Goal: Information Seeking & Learning: Learn about a topic

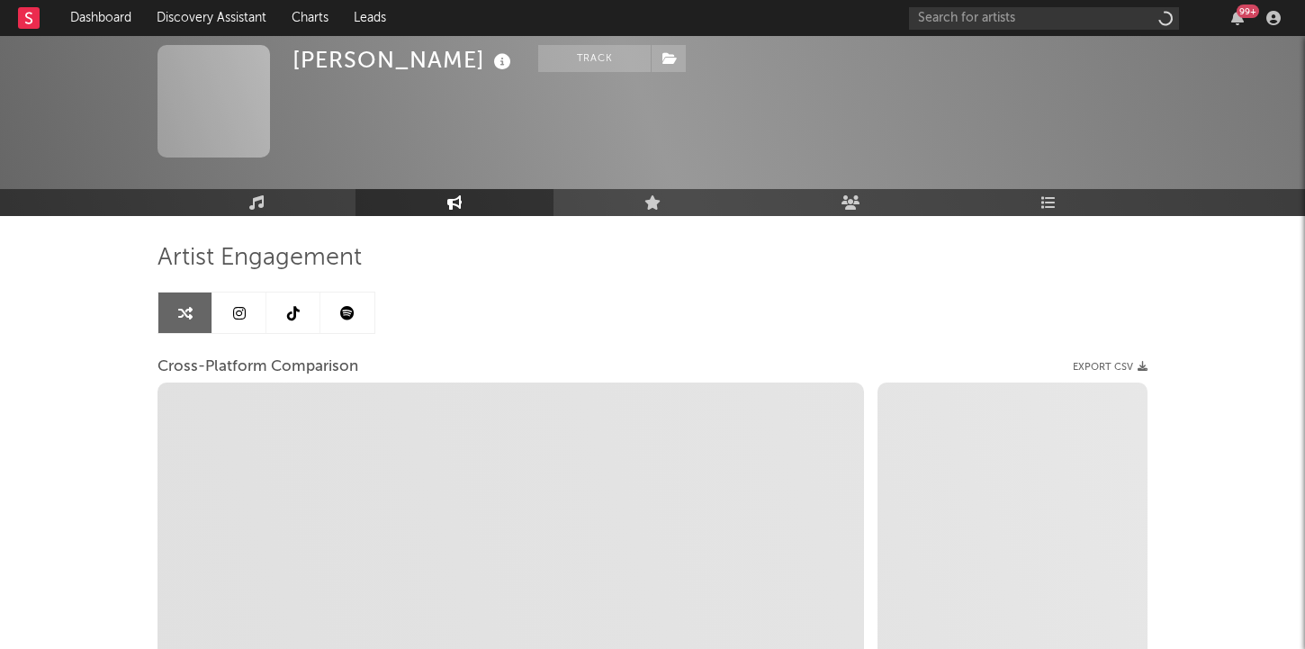
select select "1w"
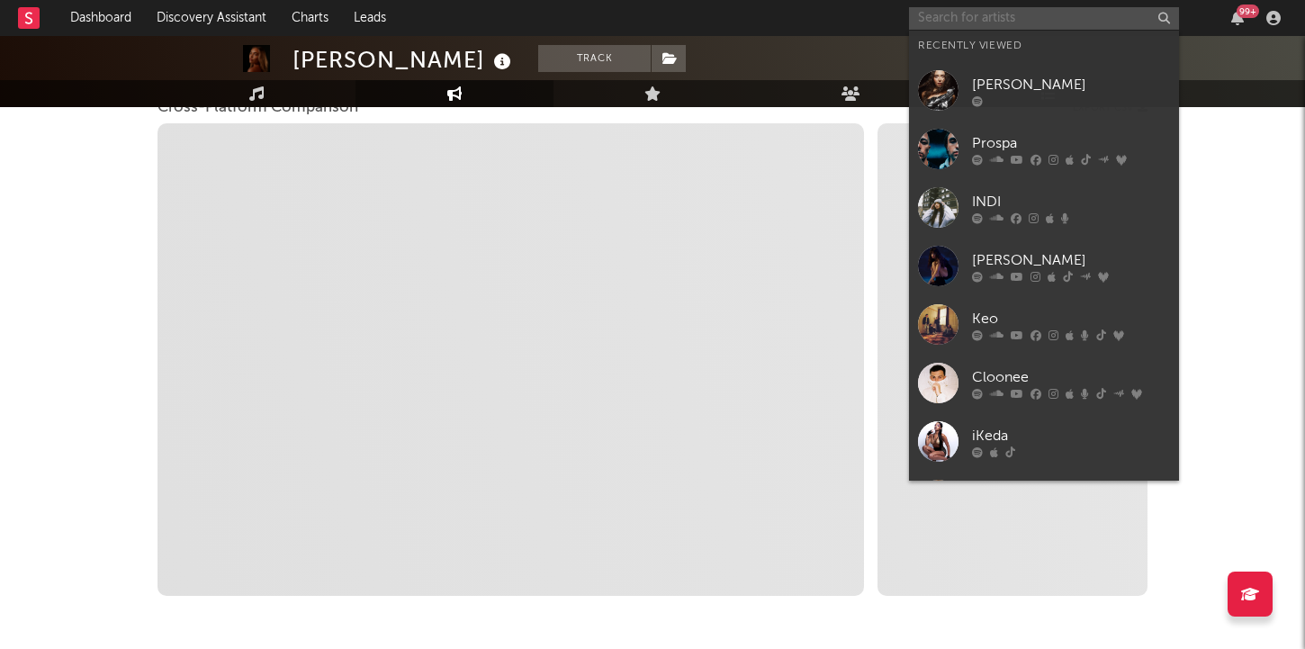
click at [1098, 20] on input "text" at bounding box center [1044, 18] width 270 height 23
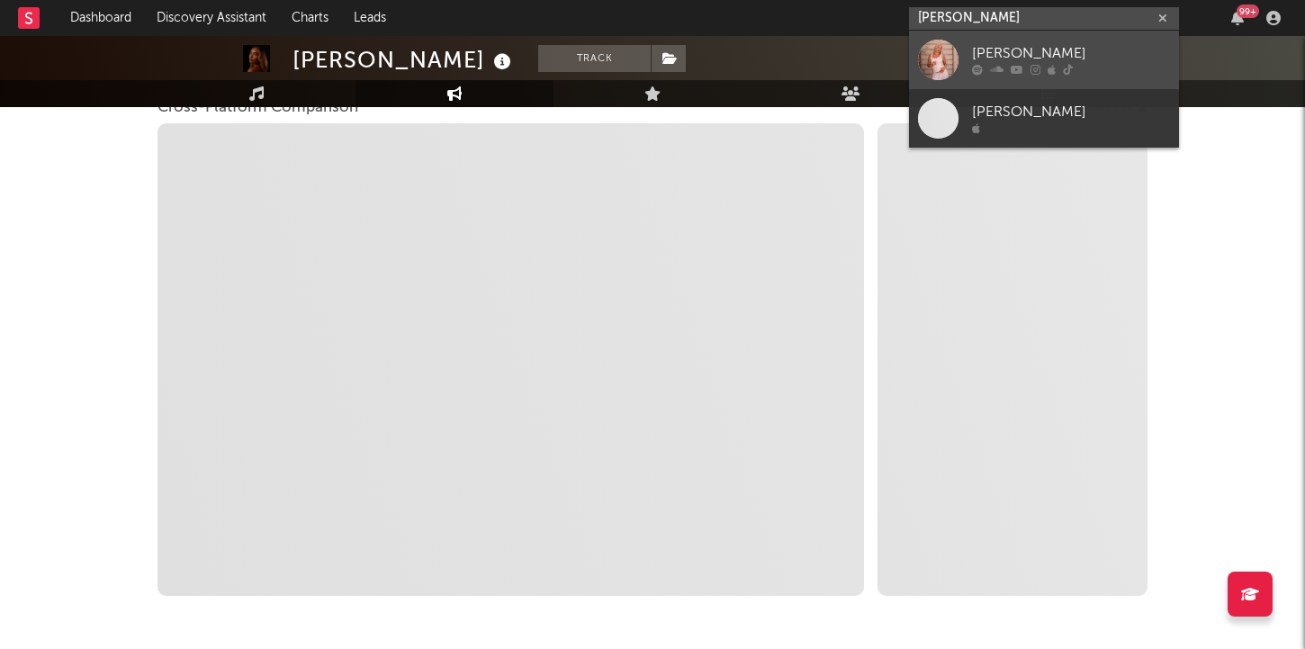
type input "[PERSON_NAME]"
click at [1092, 50] on div "[PERSON_NAME]" at bounding box center [1071, 54] width 198 height 22
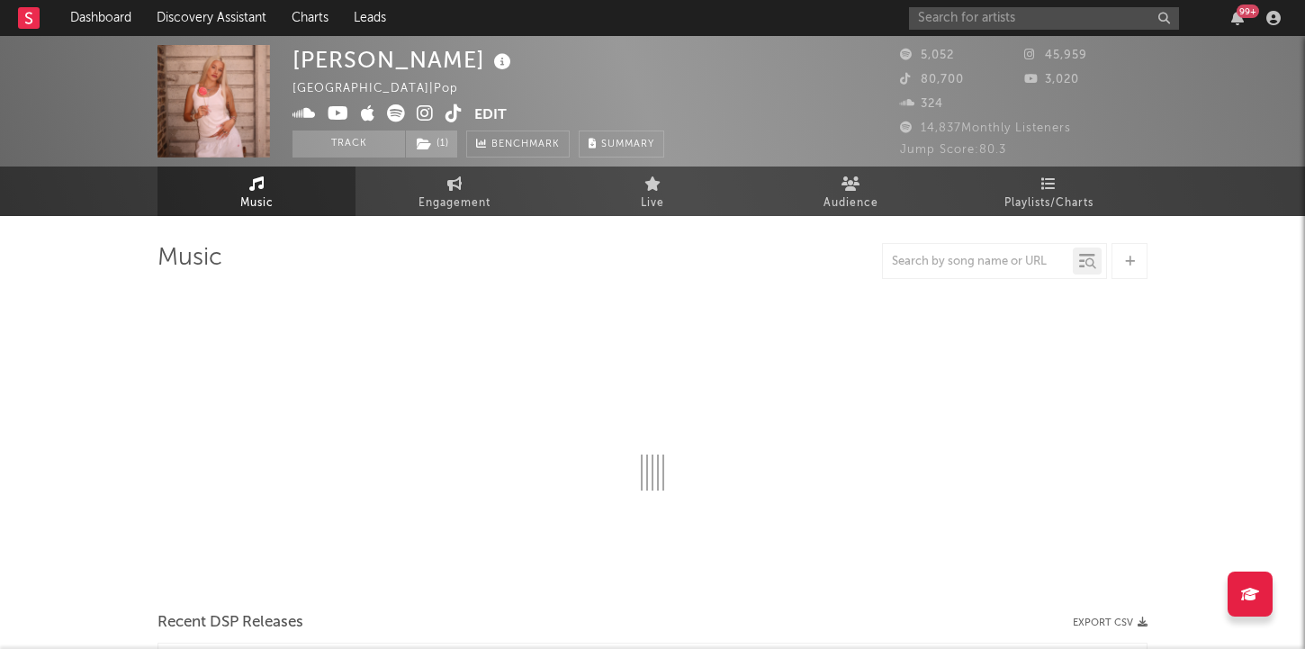
select select "6m"
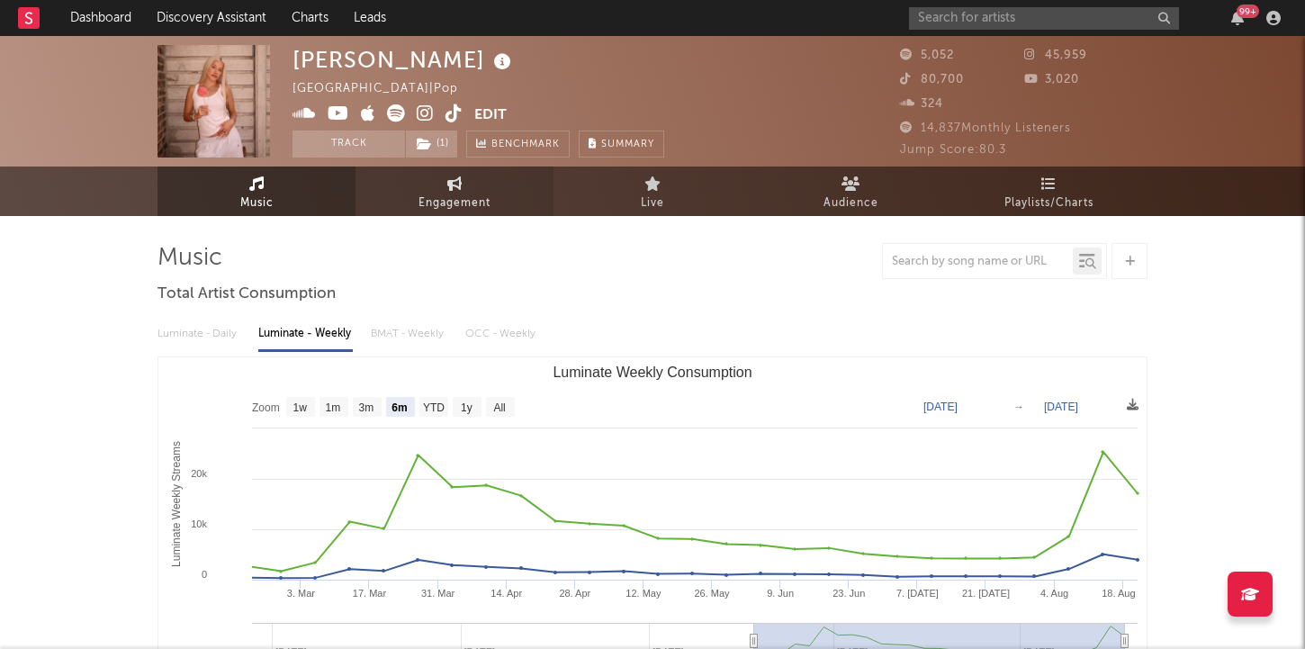
click at [431, 191] on link "Engagement" at bounding box center [455, 192] width 198 height 50
select select "1w"
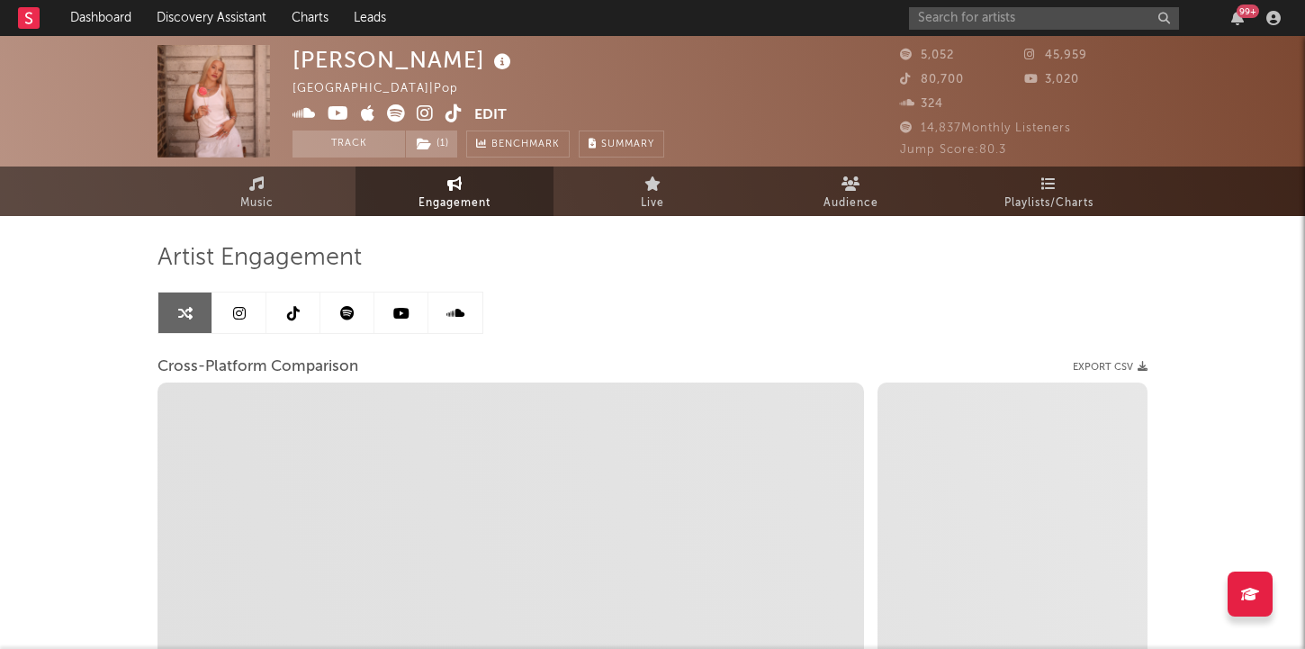
click at [88, 414] on div "[PERSON_NAME] [GEOGRAPHIC_DATA] | Pop Edit Track ( 1 ) Benchmark Summary 5,052 …" at bounding box center [652, 508] width 1305 height 945
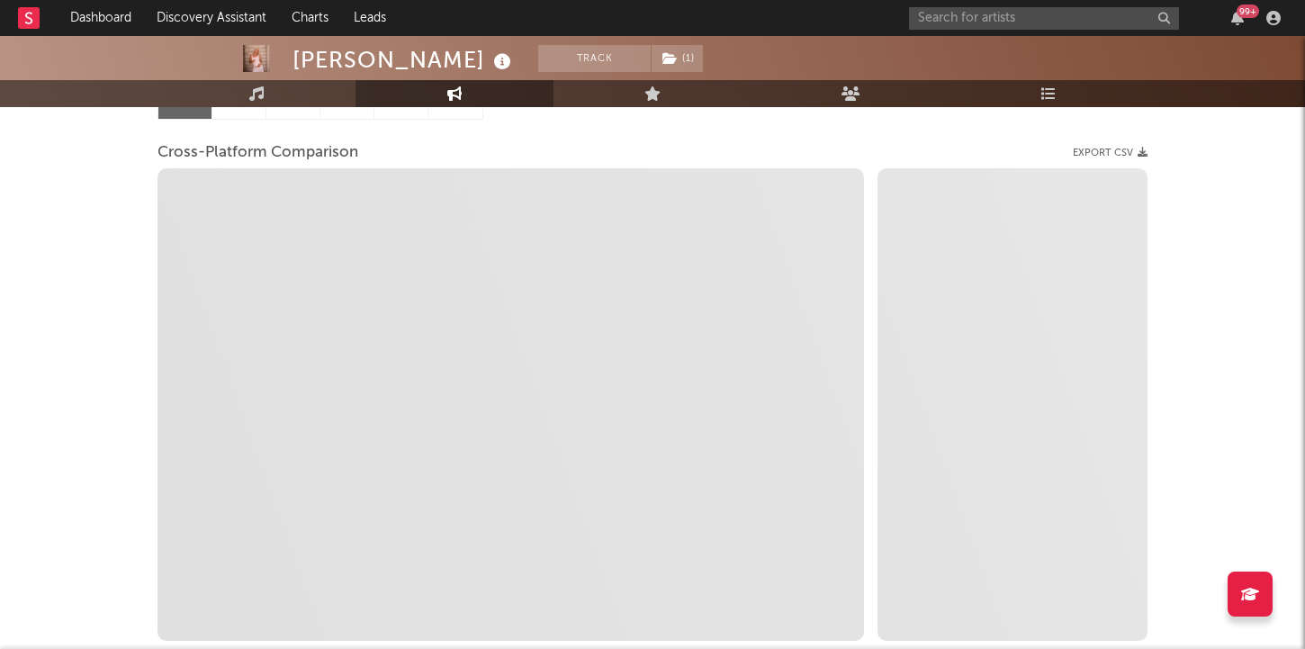
scroll to position [215, 0]
select select "1m"
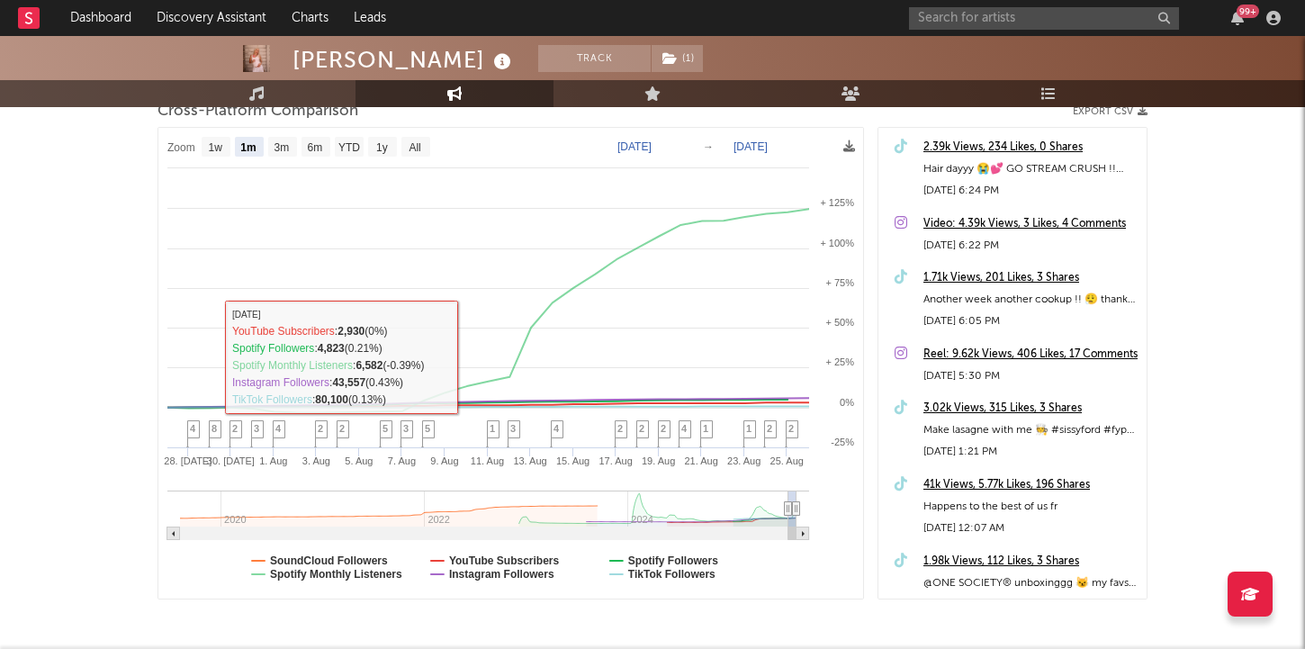
scroll to position [309, 0]
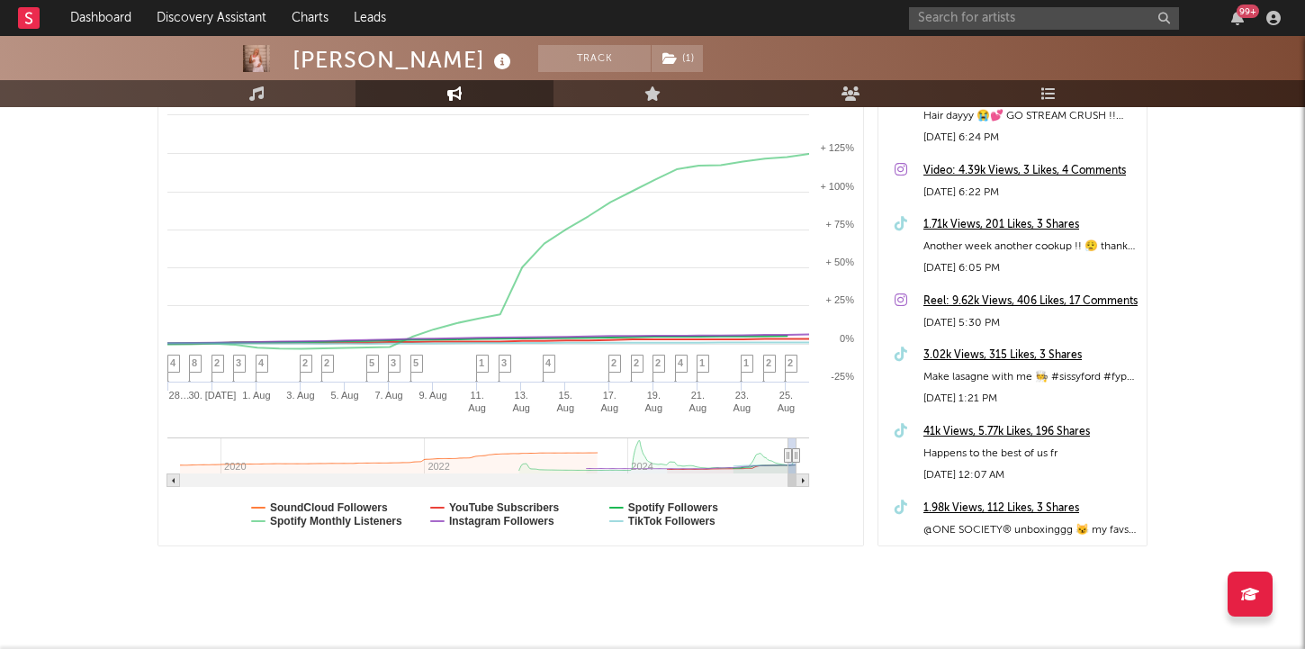
type input "[DATE]"
select select "3m"
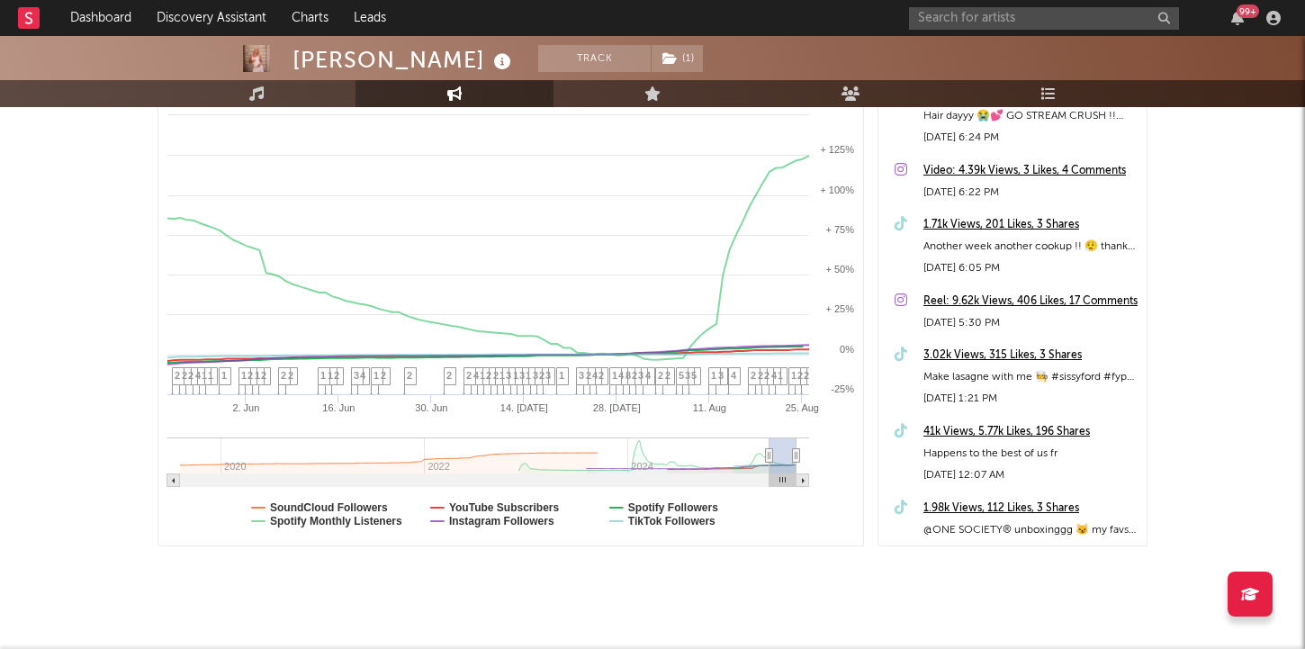
type input "[DATE]"
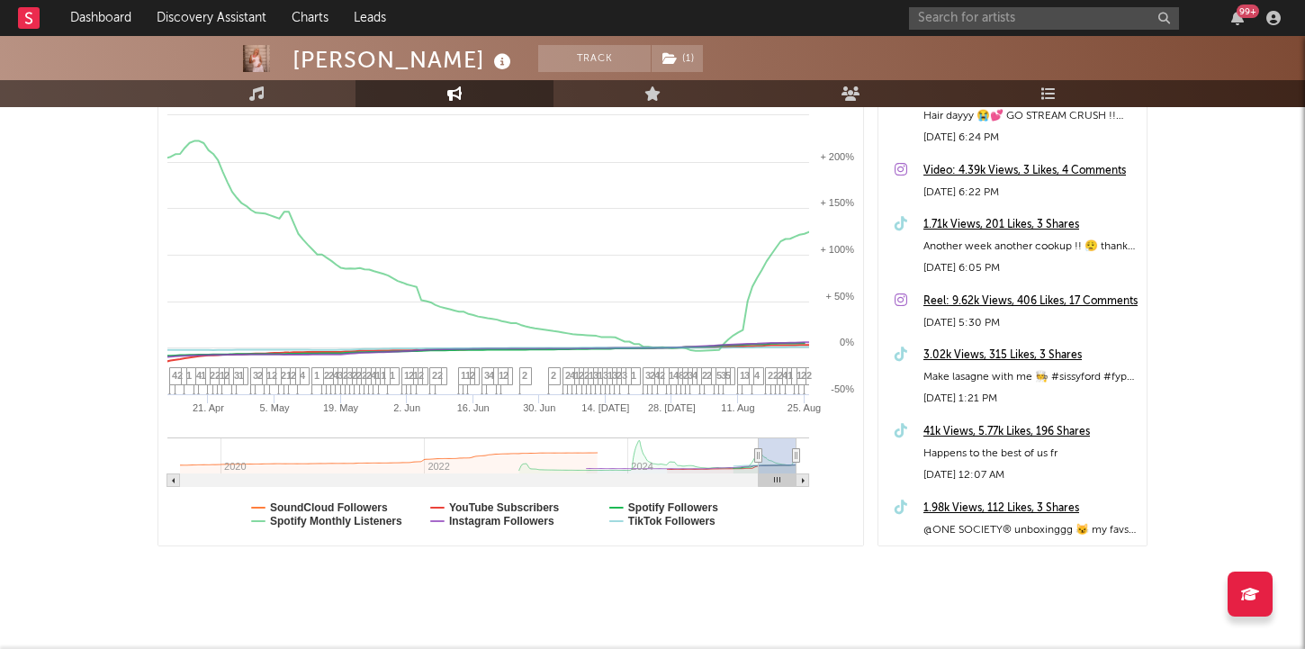
select select "1w"
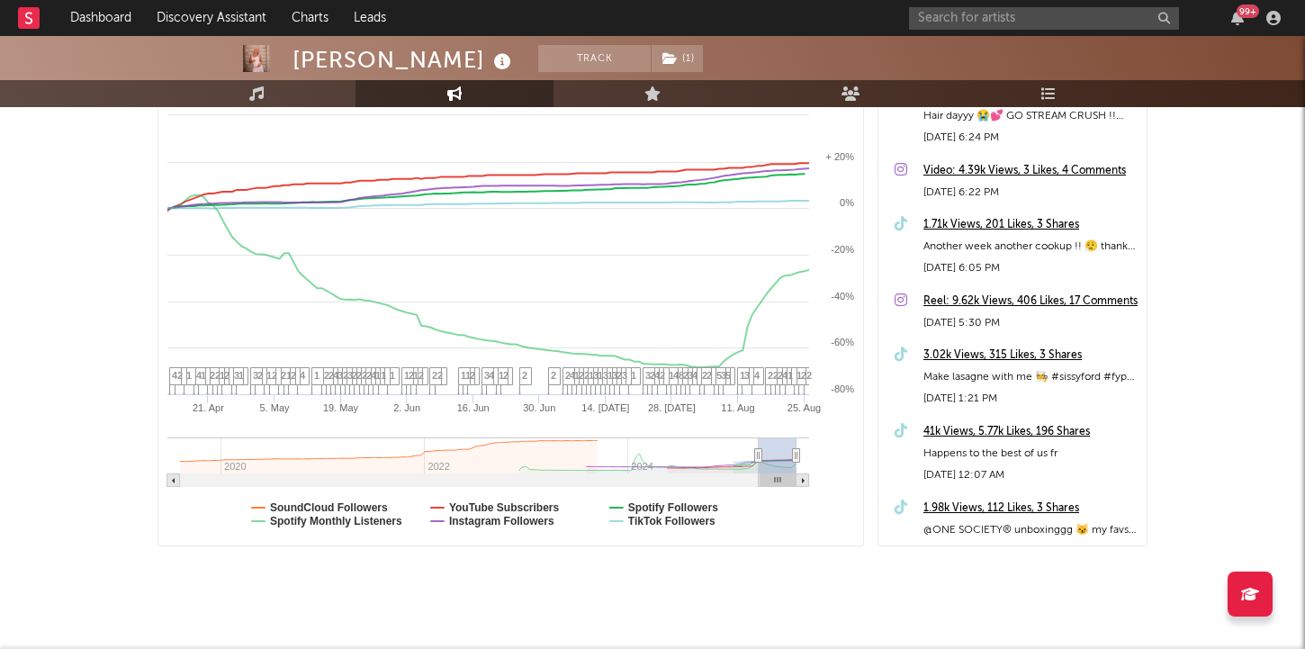
drag, startPoint x: 789, startPoint y: 459, endPoint x: 743, endPoint y: 460, distance: 45.9
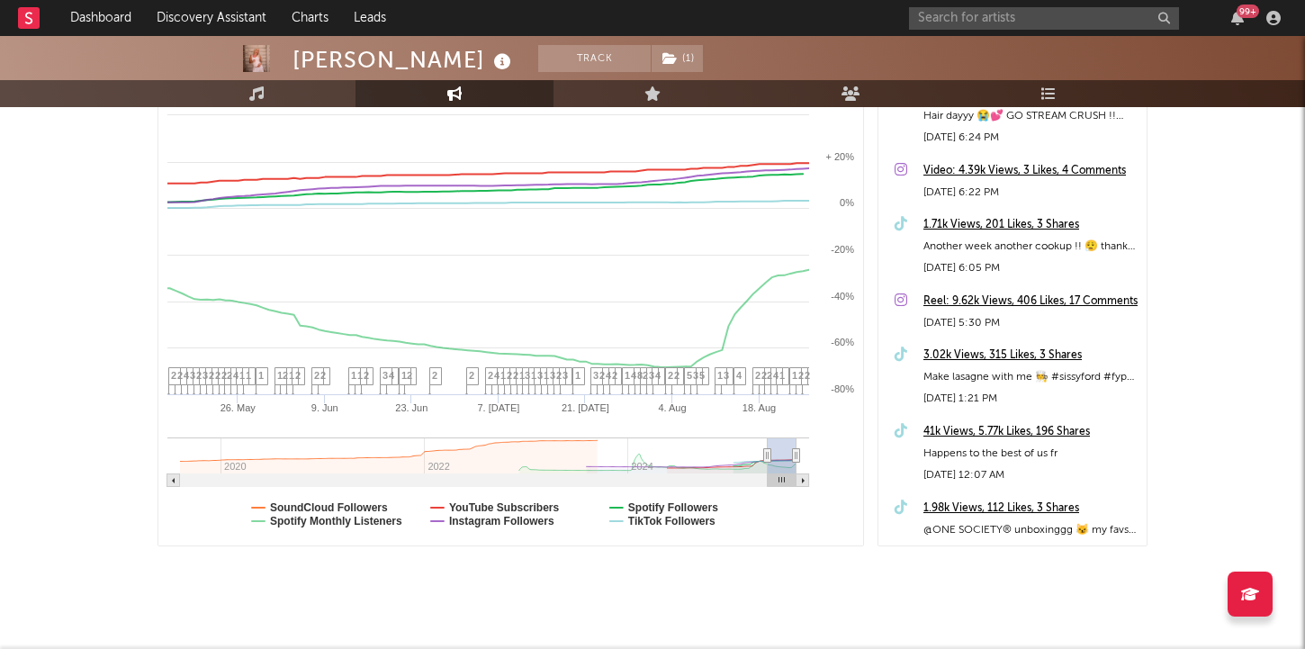
type input "[DATE]"
select select "3m"
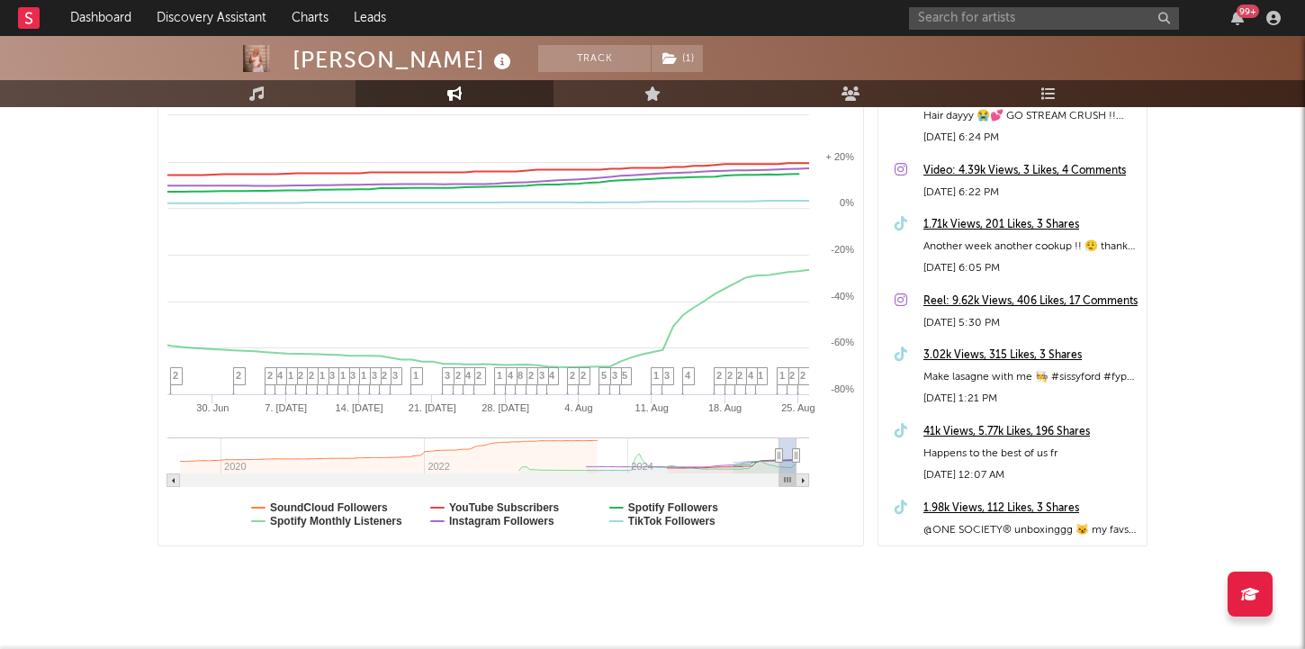
type input "[DATE]"
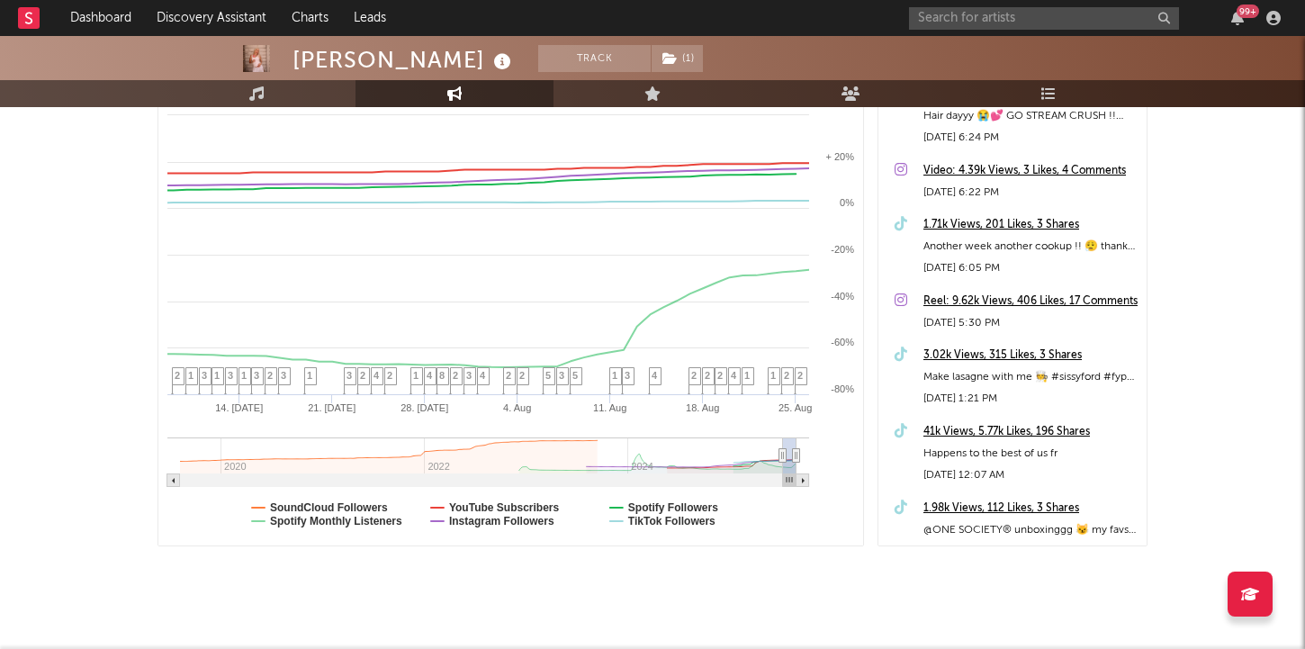
select select "1w"
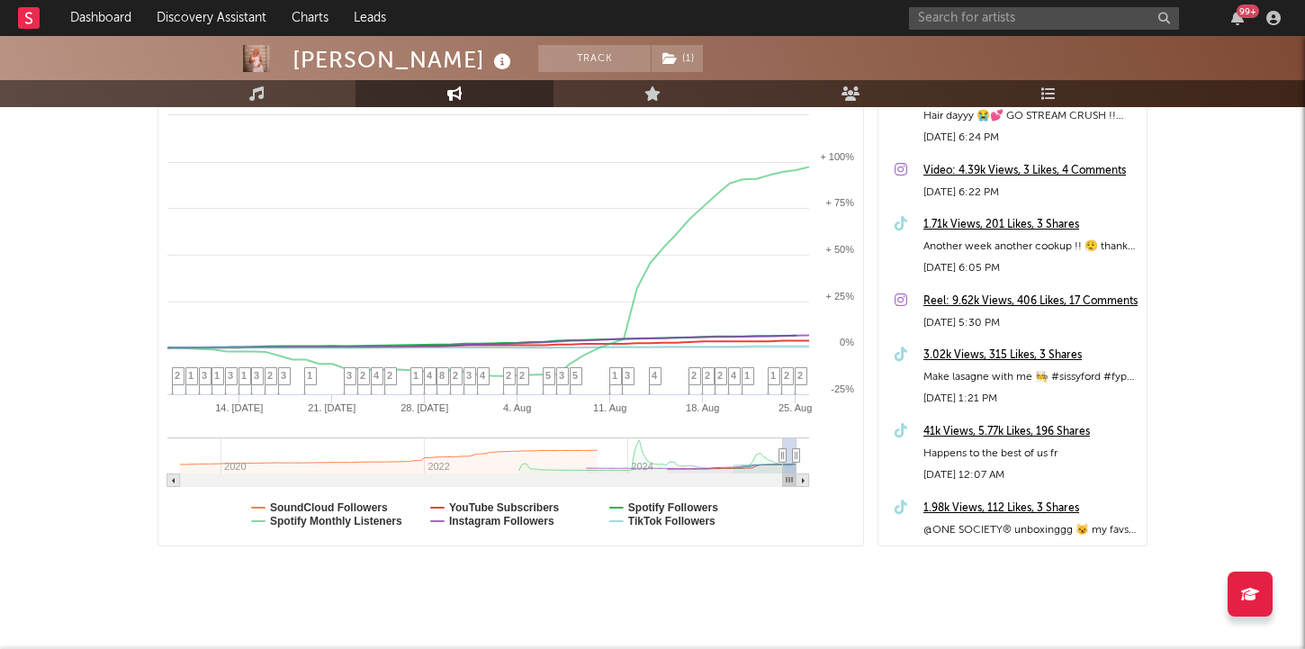
drag, startPoint x: 756, startPoint y: 450, endPoint x: 774, endPoint y: 455, distance: 18.6
type input "[DATE]"
select select "6m"
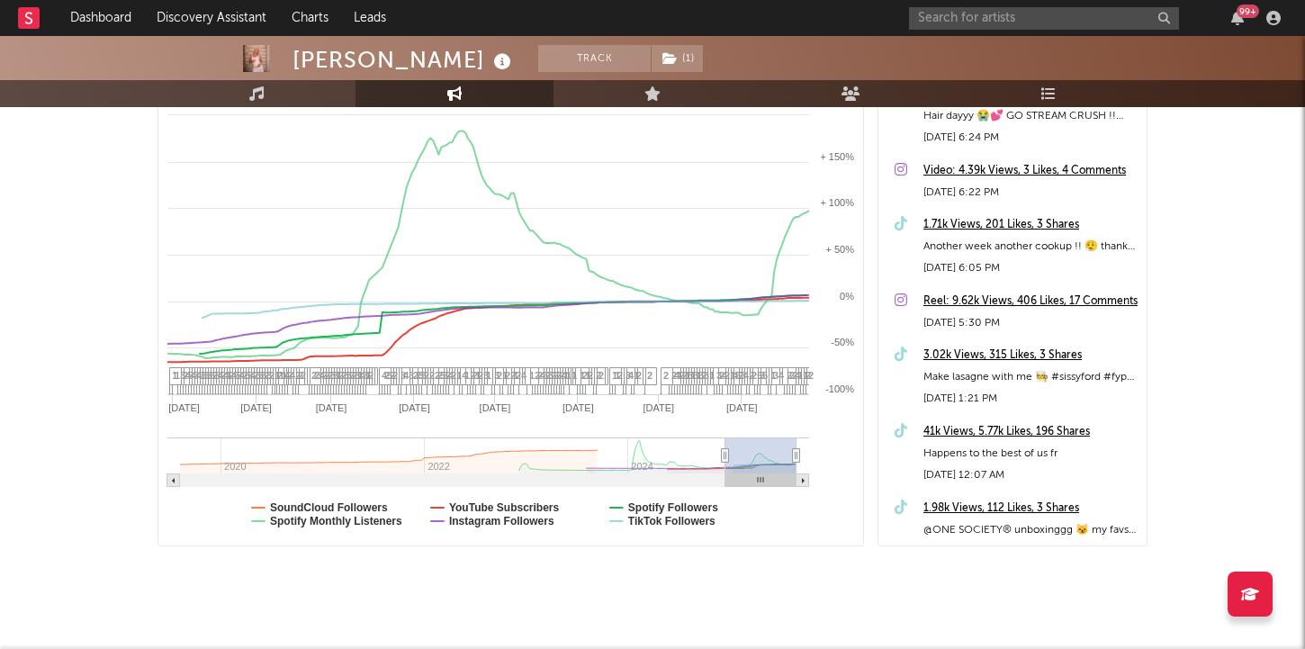
drag, startPoint x: 784, startPoint y: 455, endPoint x: 714, endPoint y: 459, distance: 70.4
click at [722, 459] on icon at bounding box center [725, 456] width 7 height 14
type input "[DATE]"
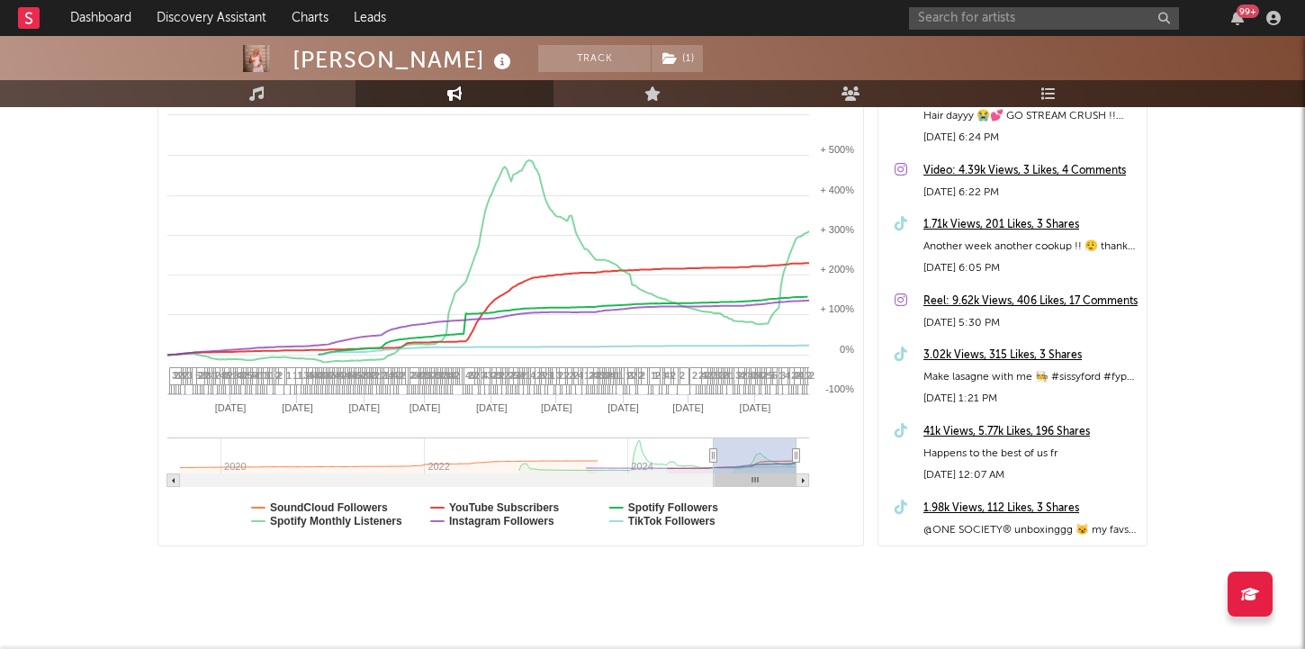
select select "1w"
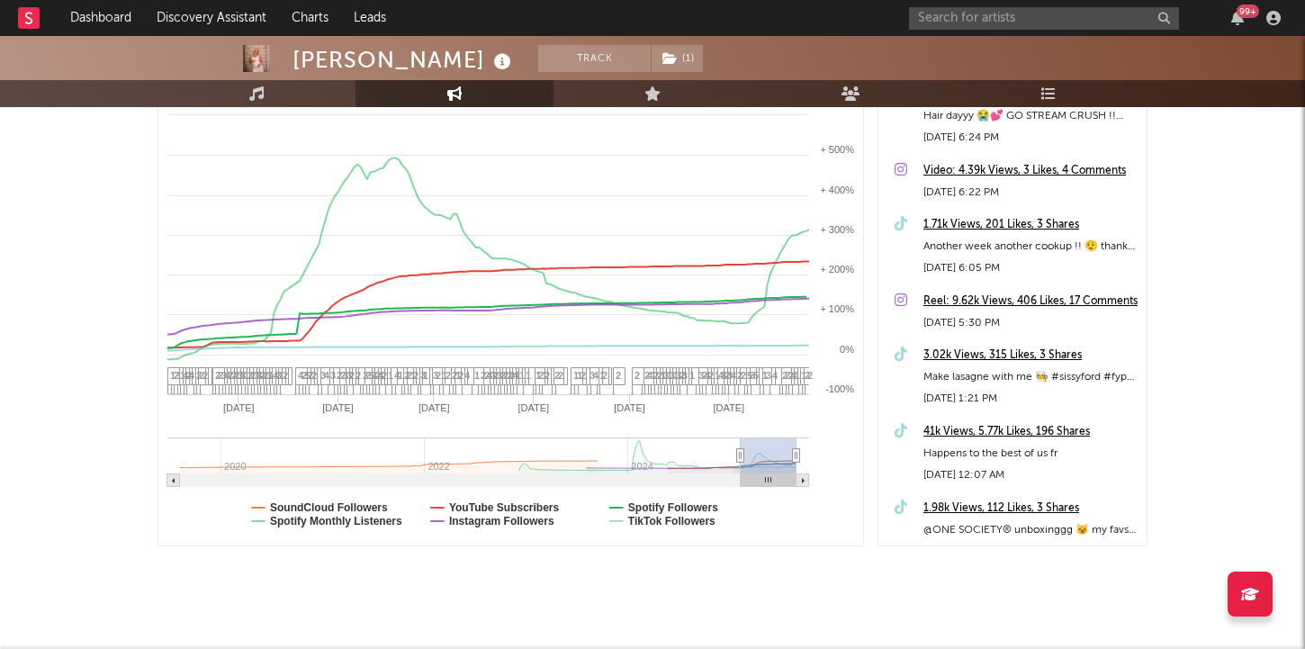
type input "[DATE]"
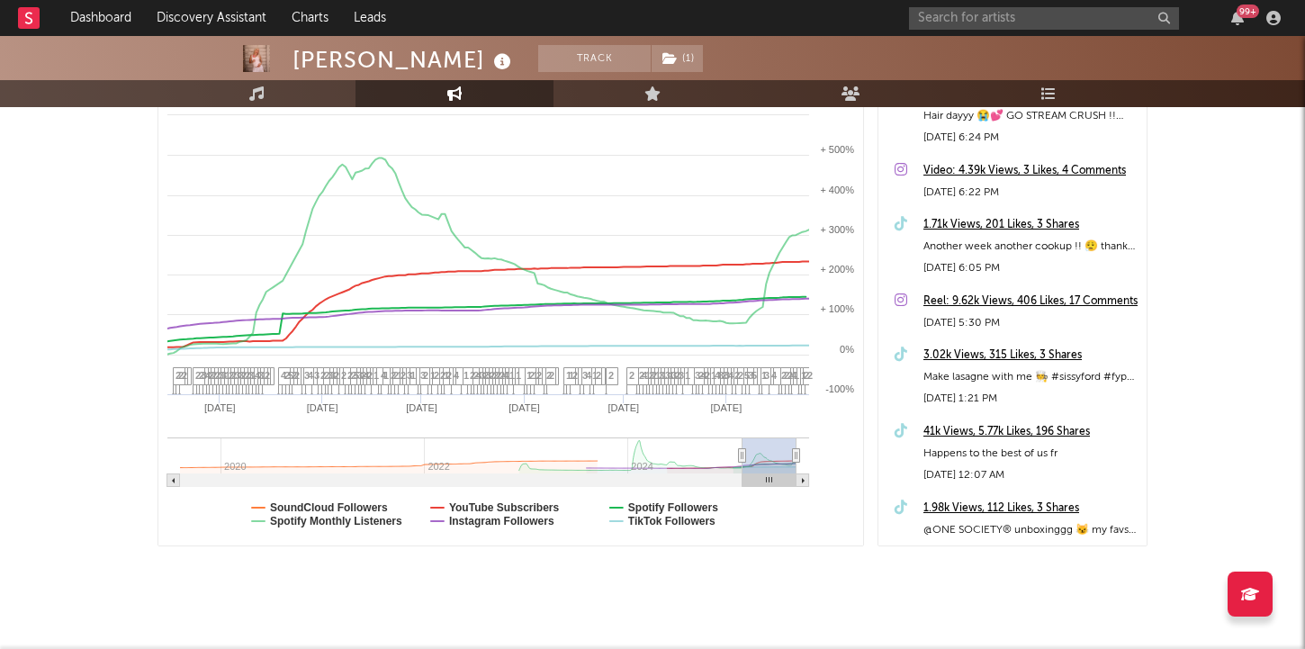
select select "1w"
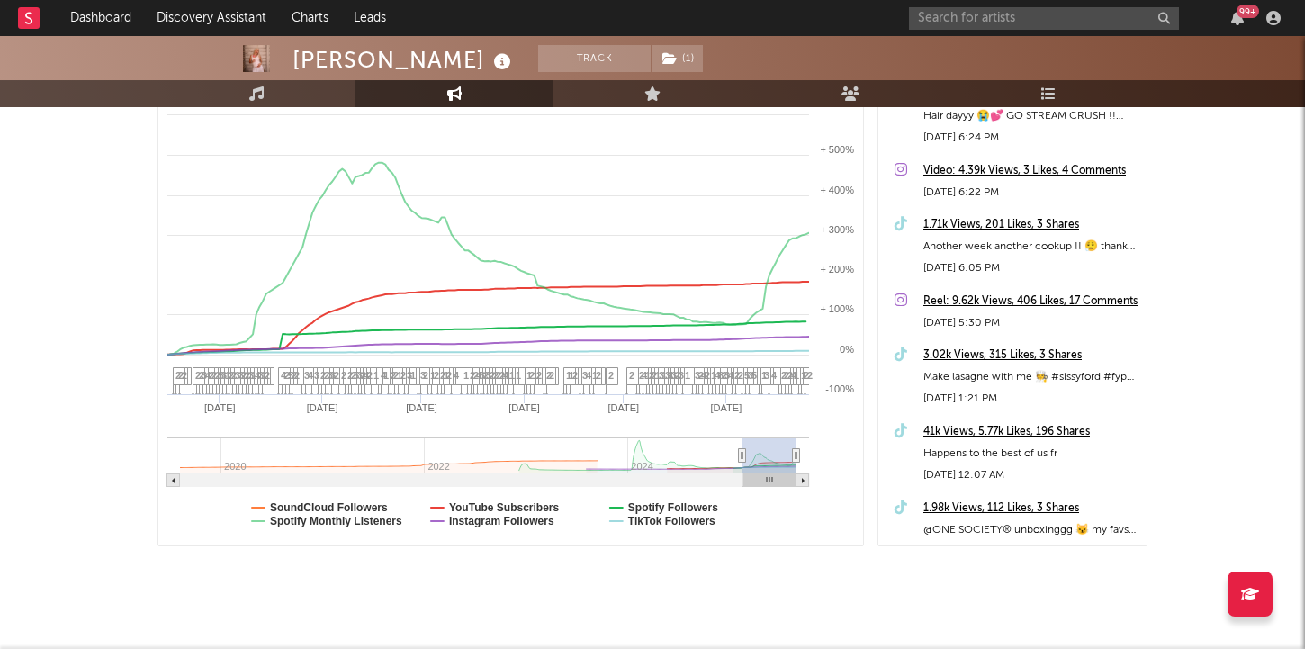
drag, startPoint x: 713, startPoint y: 456, endPoint x: 765, endPoint y: 456, distance: 52.2
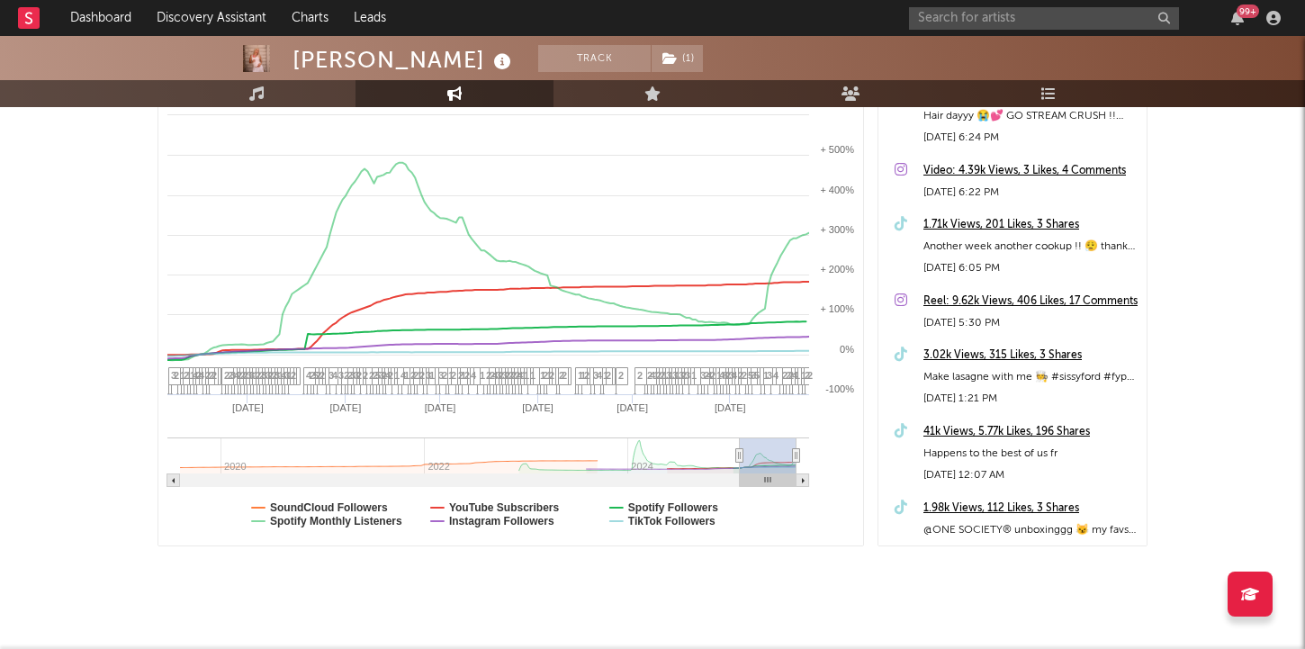
type input "[DATE]"
select select "6m"
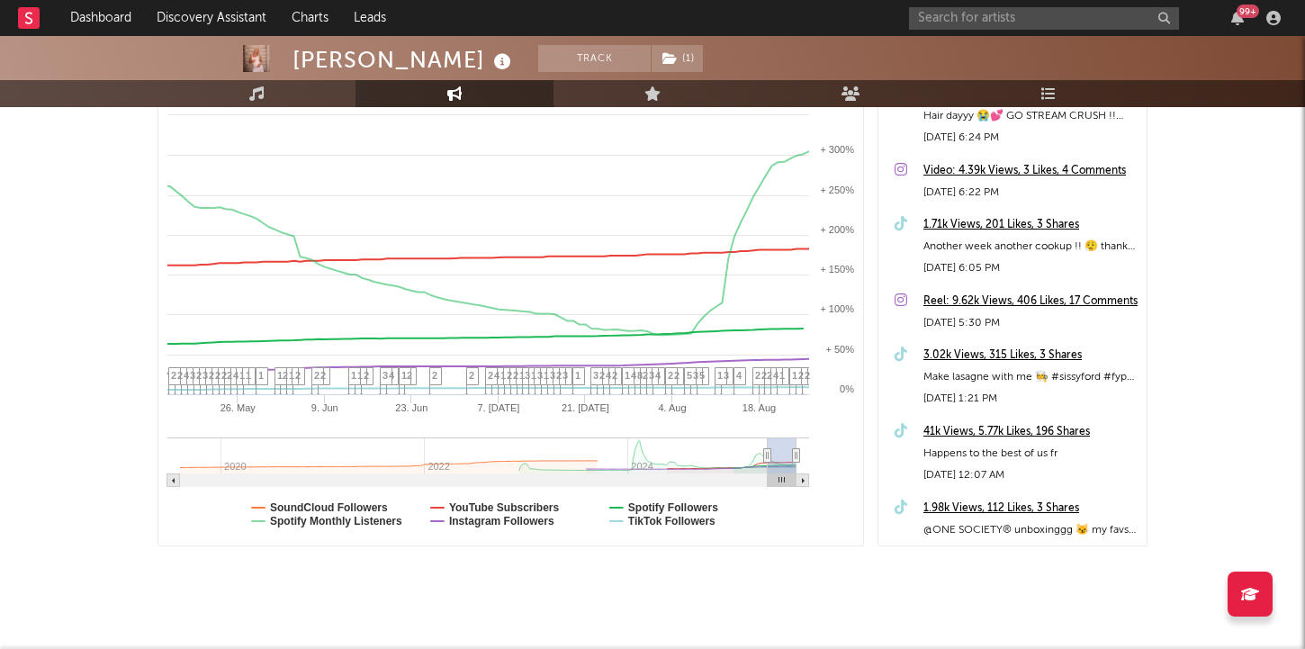
type input "[DATE]"
select select "3m"
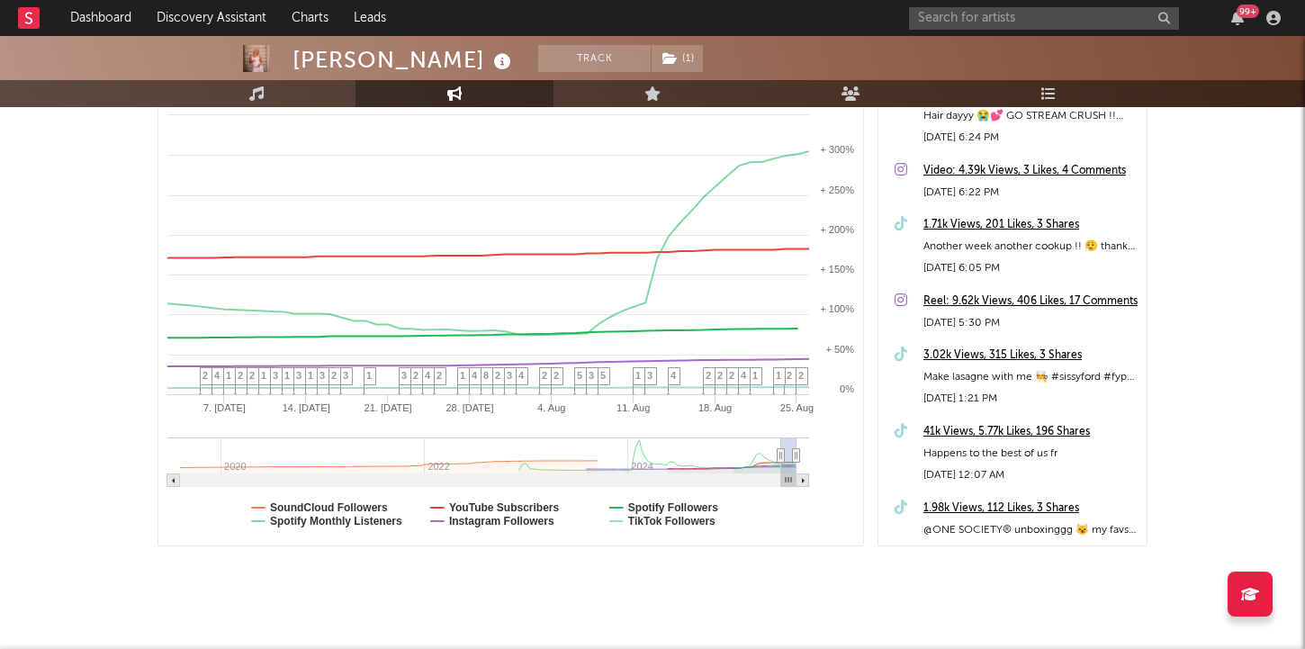
type input "[DATE]"
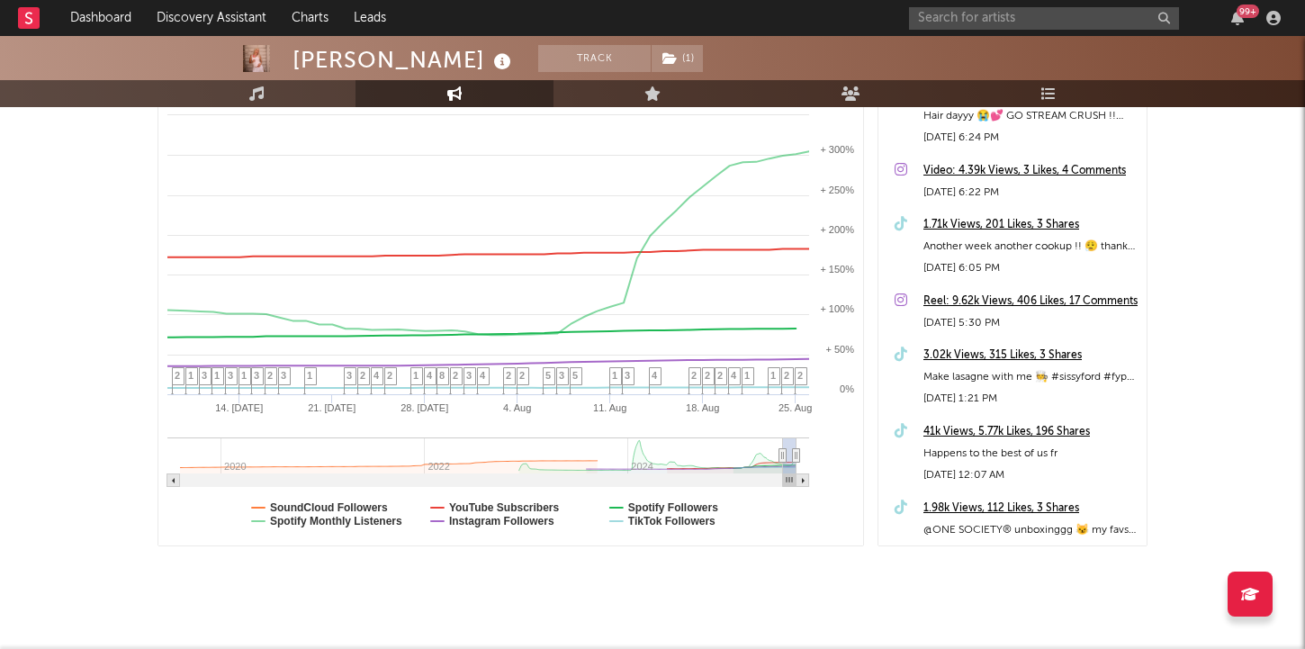
drag, startPoint x: 740, startPoint y: 453, endPoint x: 783, endPoint y: 453, distance: 43.2
click at [783, 453] on icon at bounding box center [783, 456] width 7 height 14
select select "1w"
